Goal: Task Accomplishment & Management: Use online tool/utility

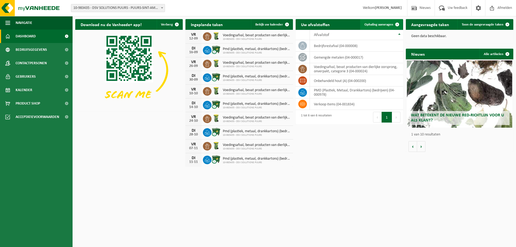
click at [373, 27] on link "Ophaling aanvragen" at bounding box center [381, 24] width 42 height 11
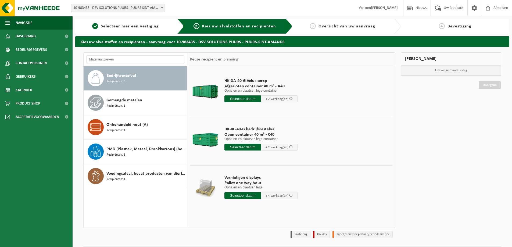
click at [246, 100] on input "text" at bounding box center [243, 98] width 37 height 7
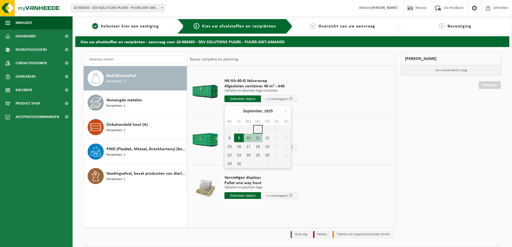
click at [237, 140] on div "9" at bounding box center [238, 138] width 9 height 9
type input "Van 2025-09-09"
type input "2025-09-09"
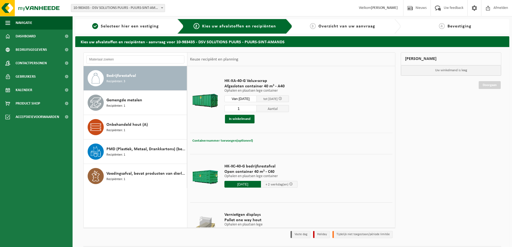
click at [241, 141] on span "Containernummer toevoegen(optioneel)" at bounding box center [223, 140] width 61 height 3
type input "A40-128"
click at [242, 120] on button "In winkelmand" at bounding box center [240, 119] width 30 height 9
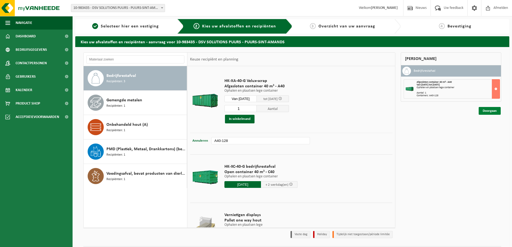
click at [485, 113] on link "Doorgaan" at bounding box center [490, 111] width 22 height 8
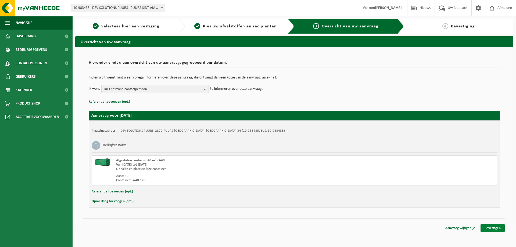
click at [489, 227] on link "Bevestigen" at bounding box center [493, 228] width 24 height 8
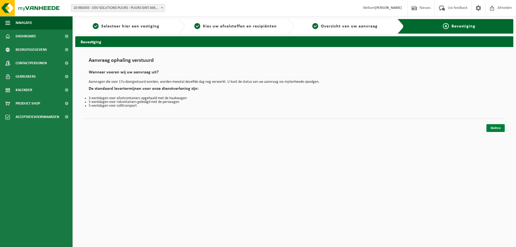
click at [498, 130] on link "Sluiten" at bounding box center [496, 128] width 18 height 8
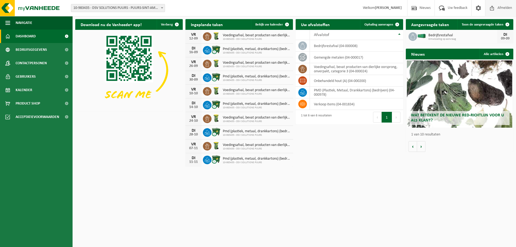
click at [500, 5] on span "Afmelden" at bounding box center [504, 8] width 17 height 16
